Goal: Entertainment & Leisure: Consume media (video, audio)

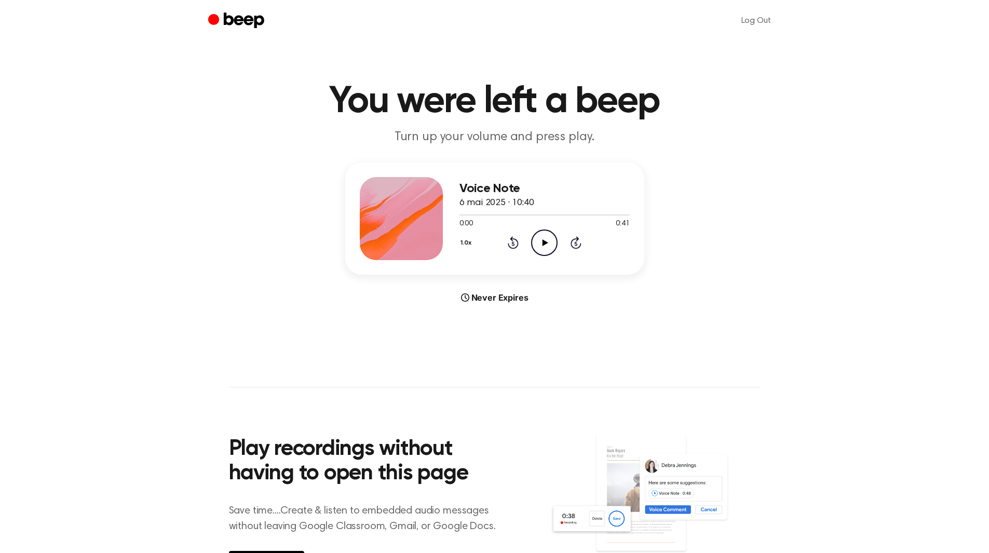
click at [548, 248] on icon "Play Audio" at bounding box center [544, 243] width 26 height 26
click at [548, 249] on icon "Play Audio" at bounding box center [544, 243] width 26 height 26
click at [534, 244] on icon "Play Audio" at bounding box center [544, 243] width 26 height 26
click at [538, 240] on icon "Play Audio" at bounding box center [544, 243] width 26 height 26
